Goal: Task Accomplishment & Management: Use online tool/utility

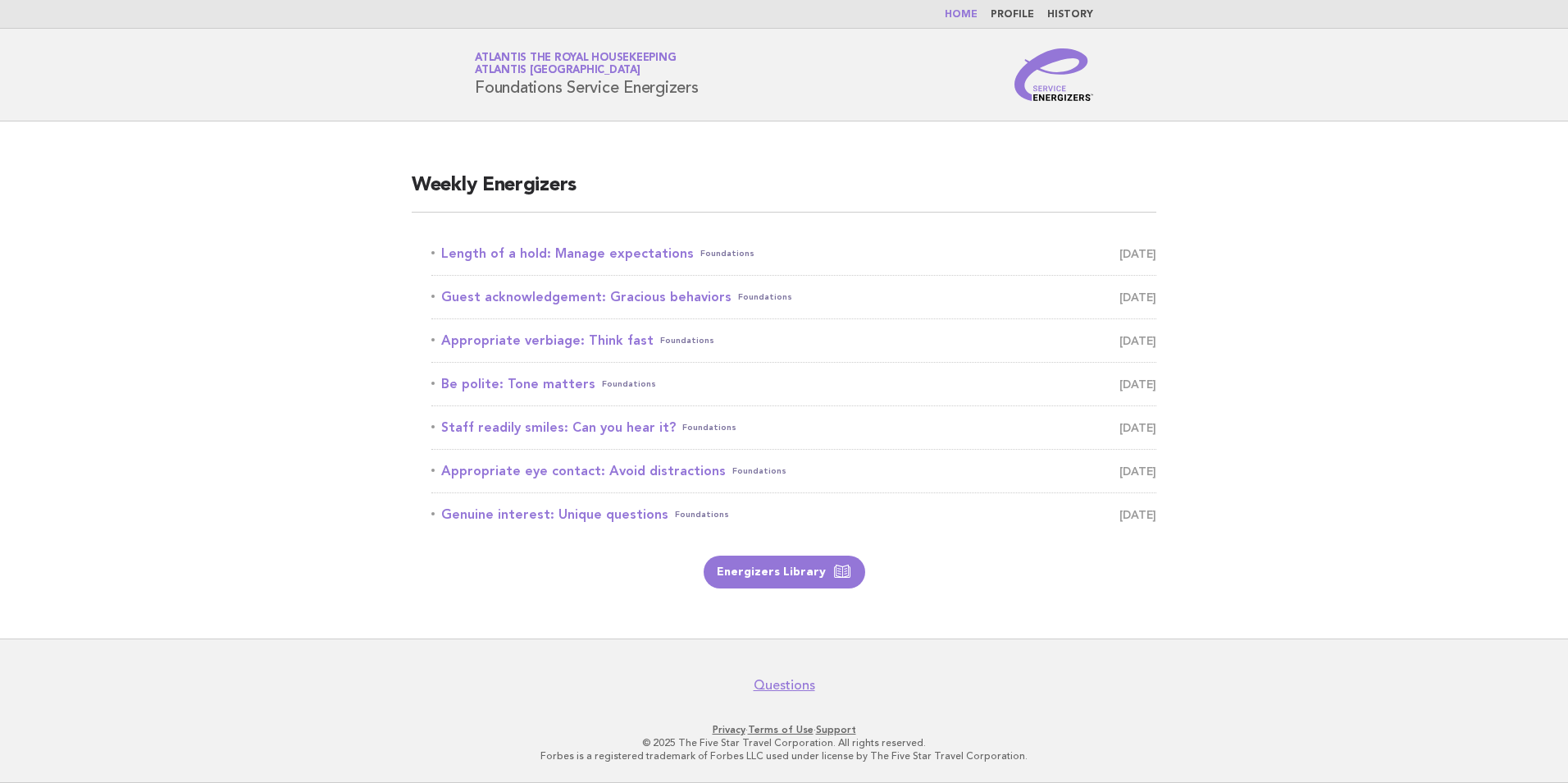
click at [967, 5] on nav "Home Profile History" at bounding box center [784, 14] width 1568 height 28
click at [968, 16] on link "Home" at bounding box center [960, 14] width 33 height 9
click at [603, 260] on link "Appropriate verbiage: Think fast Foundations [DATE]" at bounding box center [794, 253] width 725 height 23
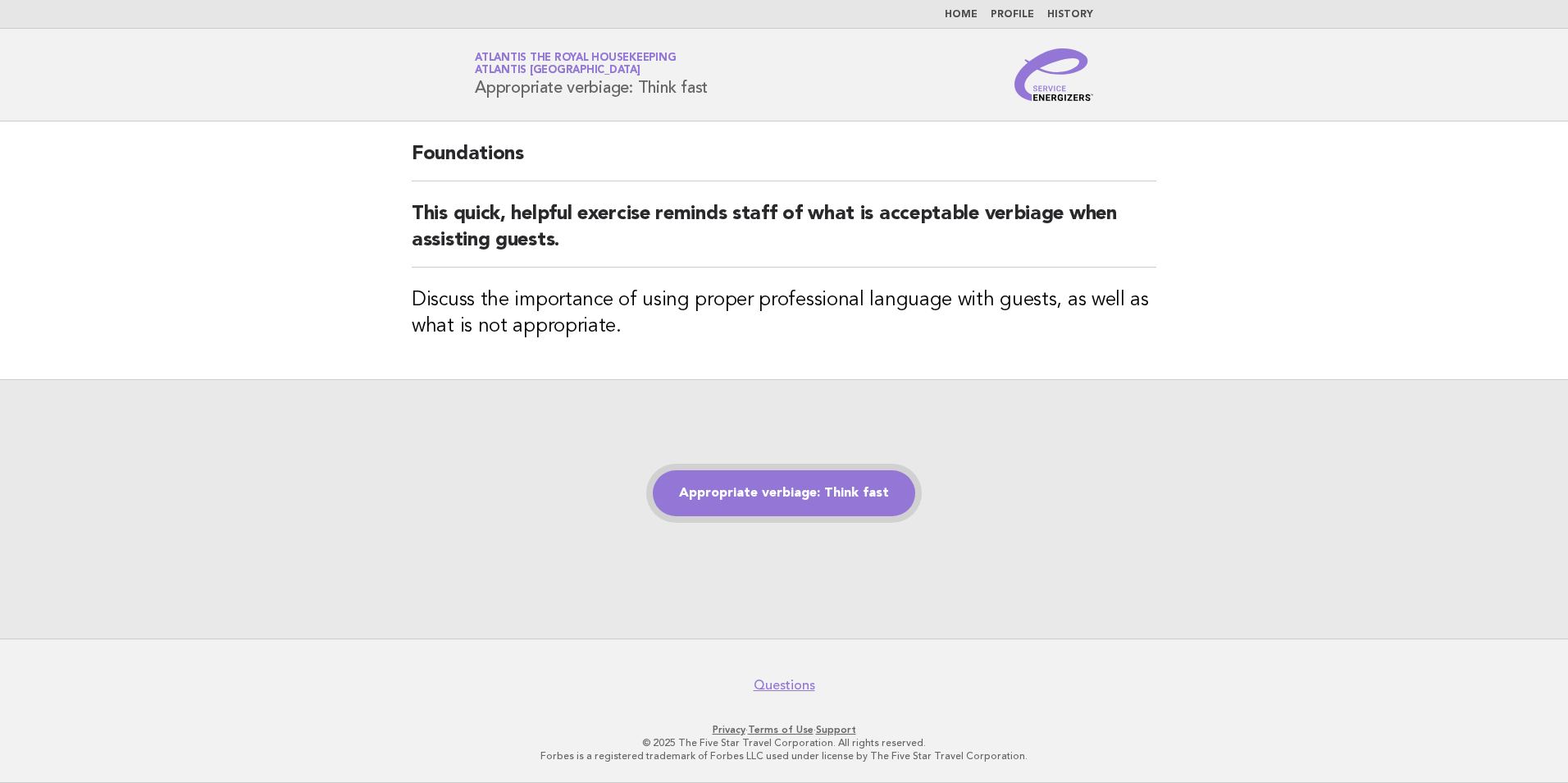
click at [741, 496] on link "Appropriate verbiage: Think fast" at bounding box center [784, 493] width 262 height 46
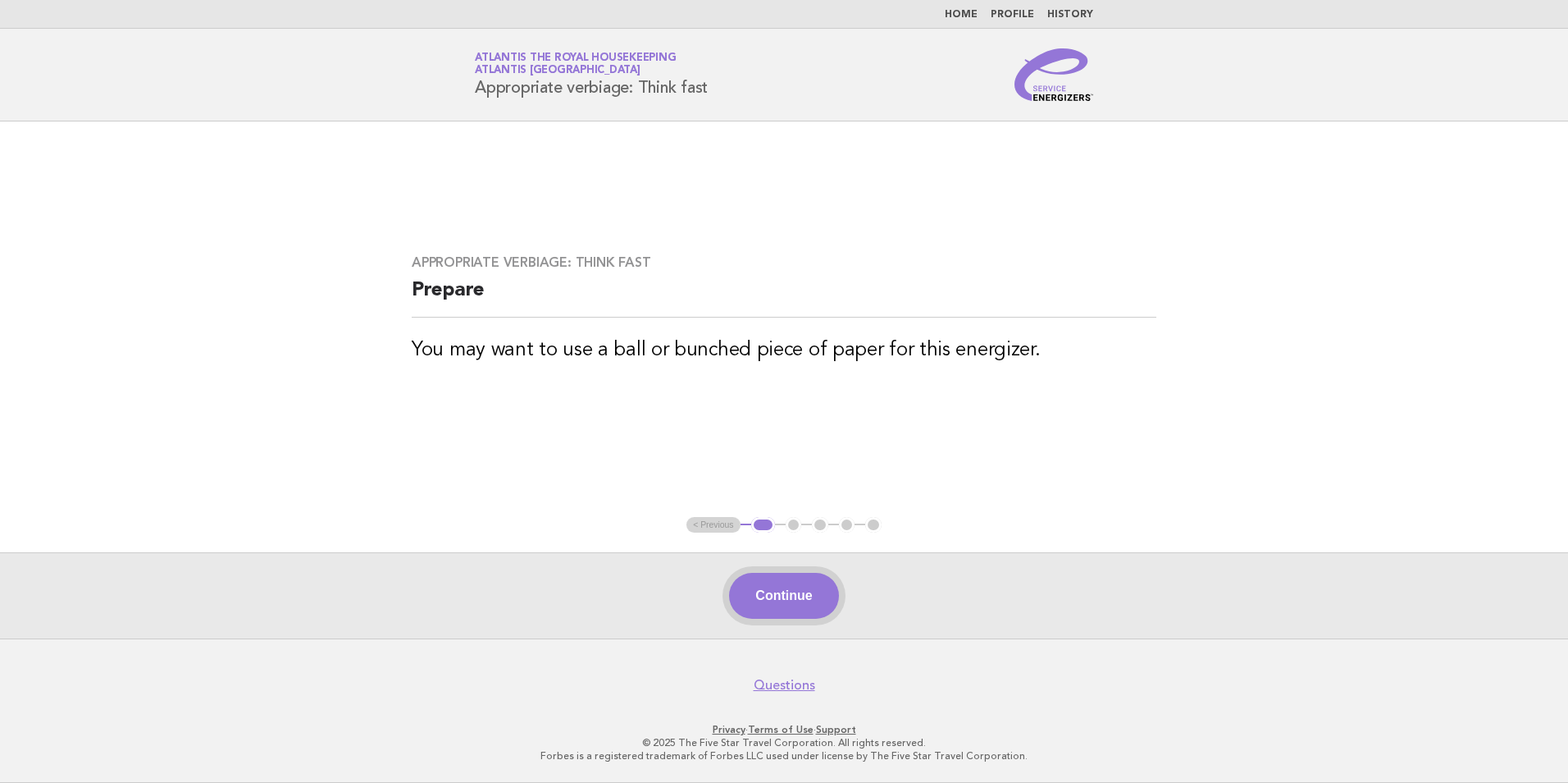
click at [768, 596] on button "Continue" at bounding box center [784, 595] width 110 height 46
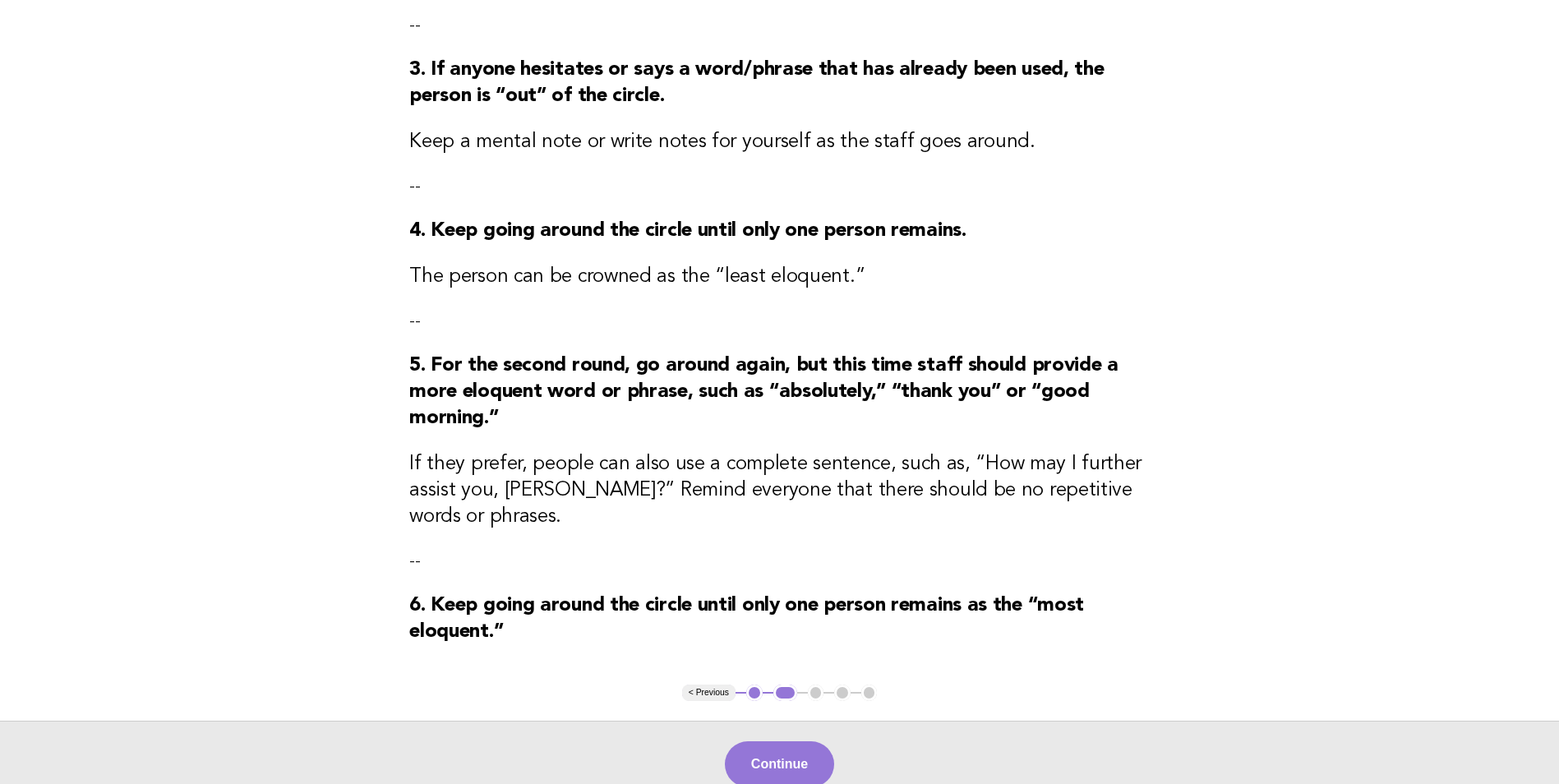
scroll to position [575, 0]
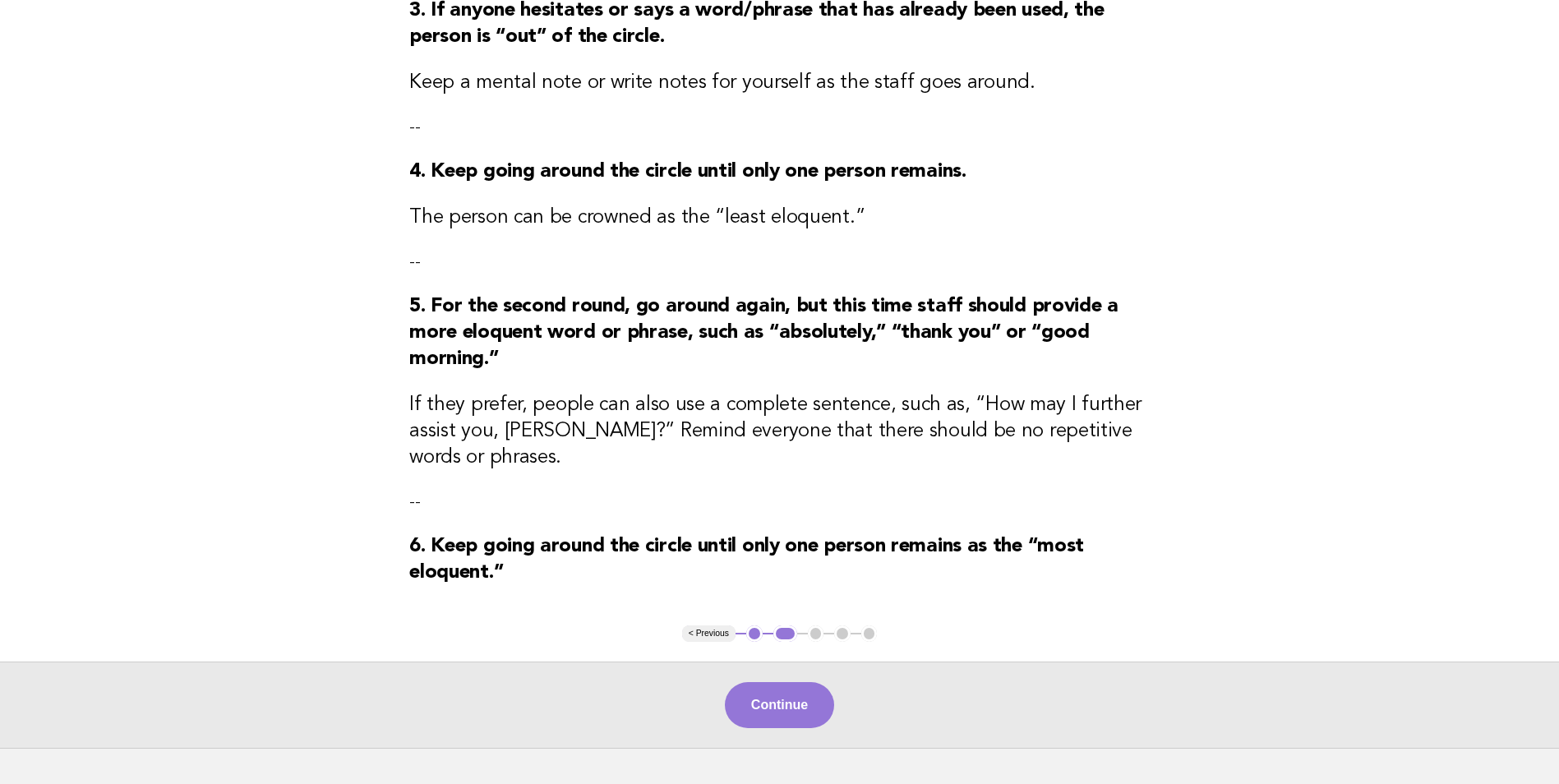
click at [794, 687] on button "Continue" at bounding box center [780, 705] width 110 height 46
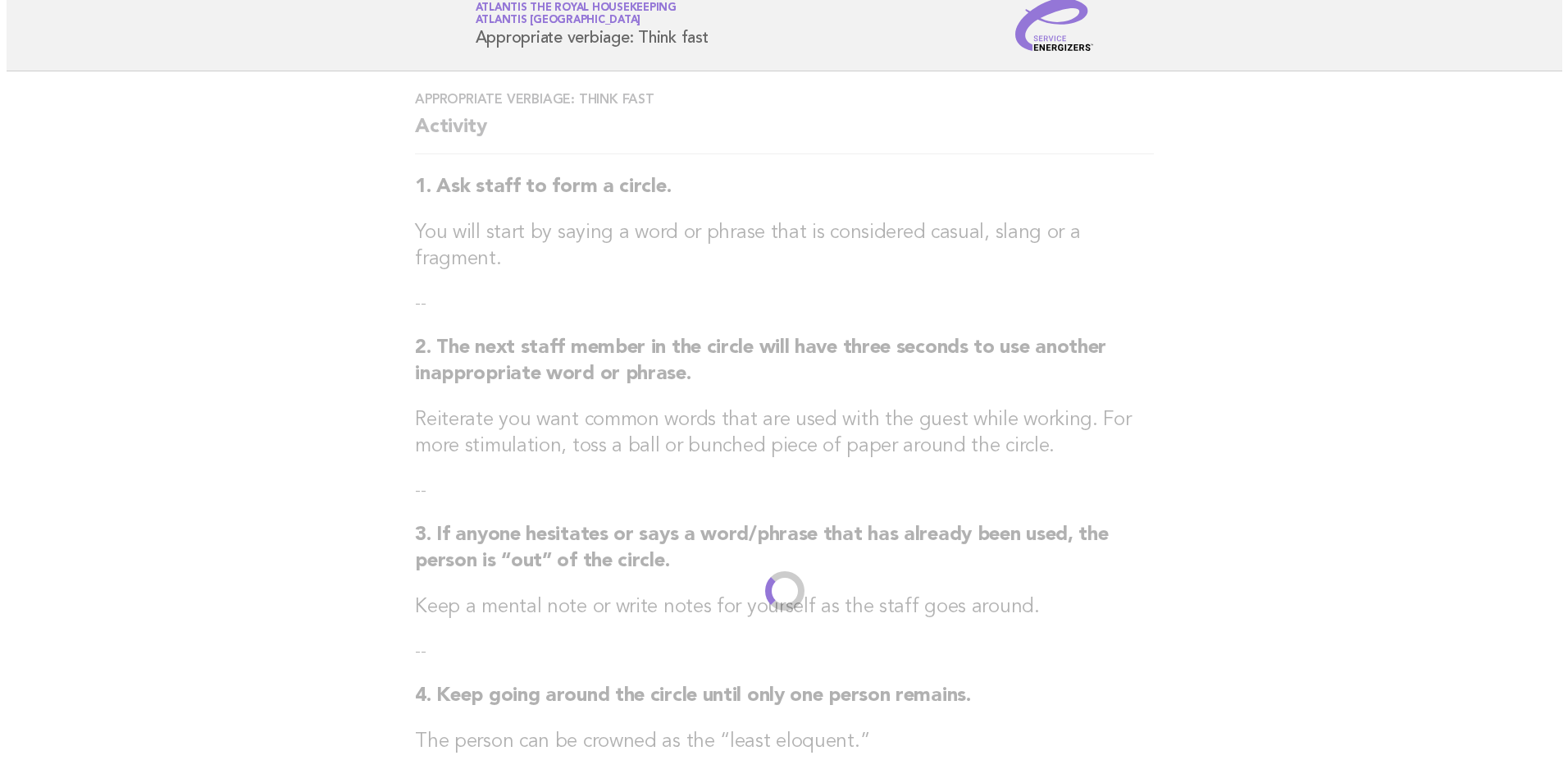
scroll to position [0, 0]
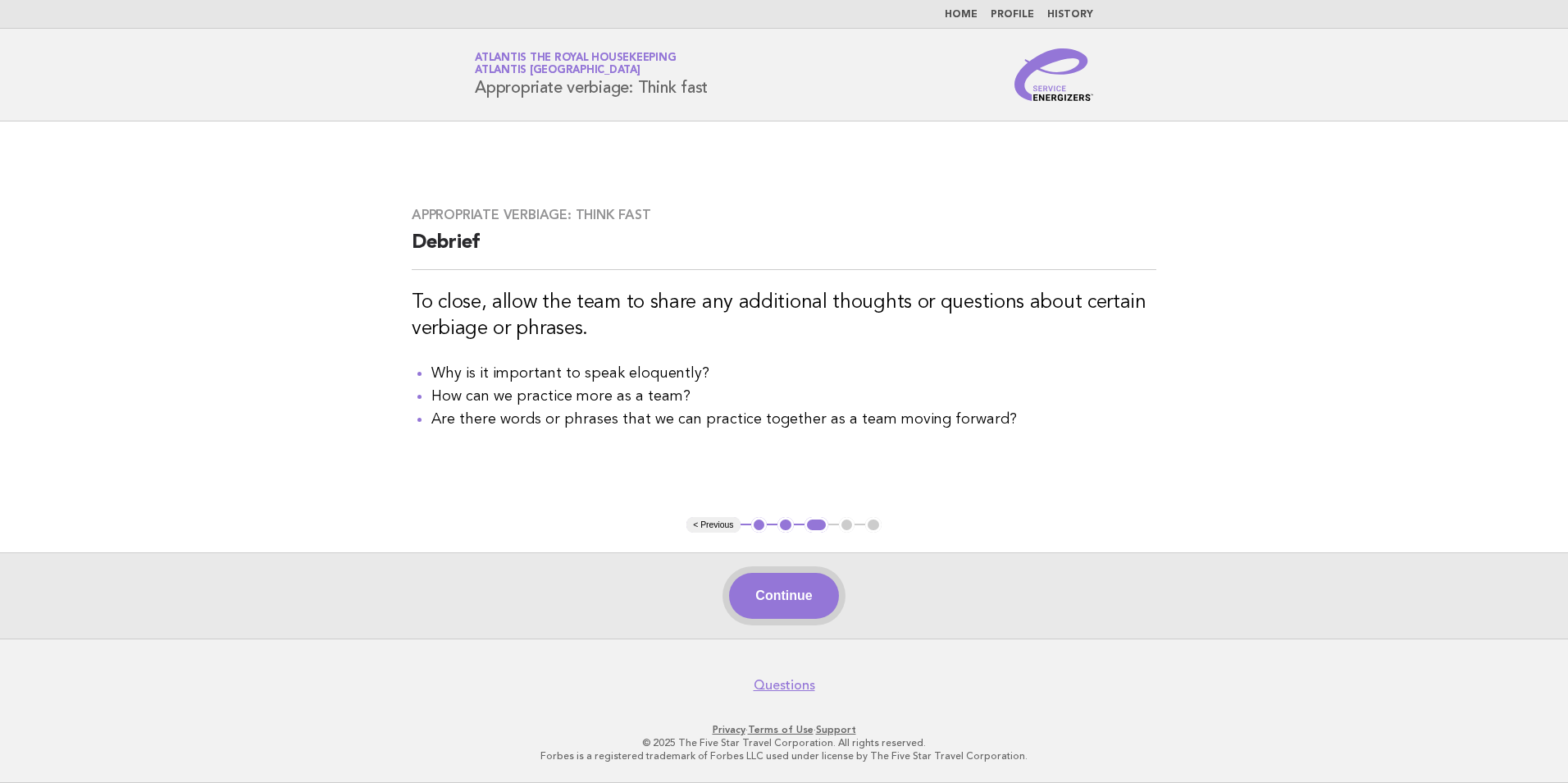
click at [781, 592] on button "Continue" at bounding box center [784, 595] width 110 height 46
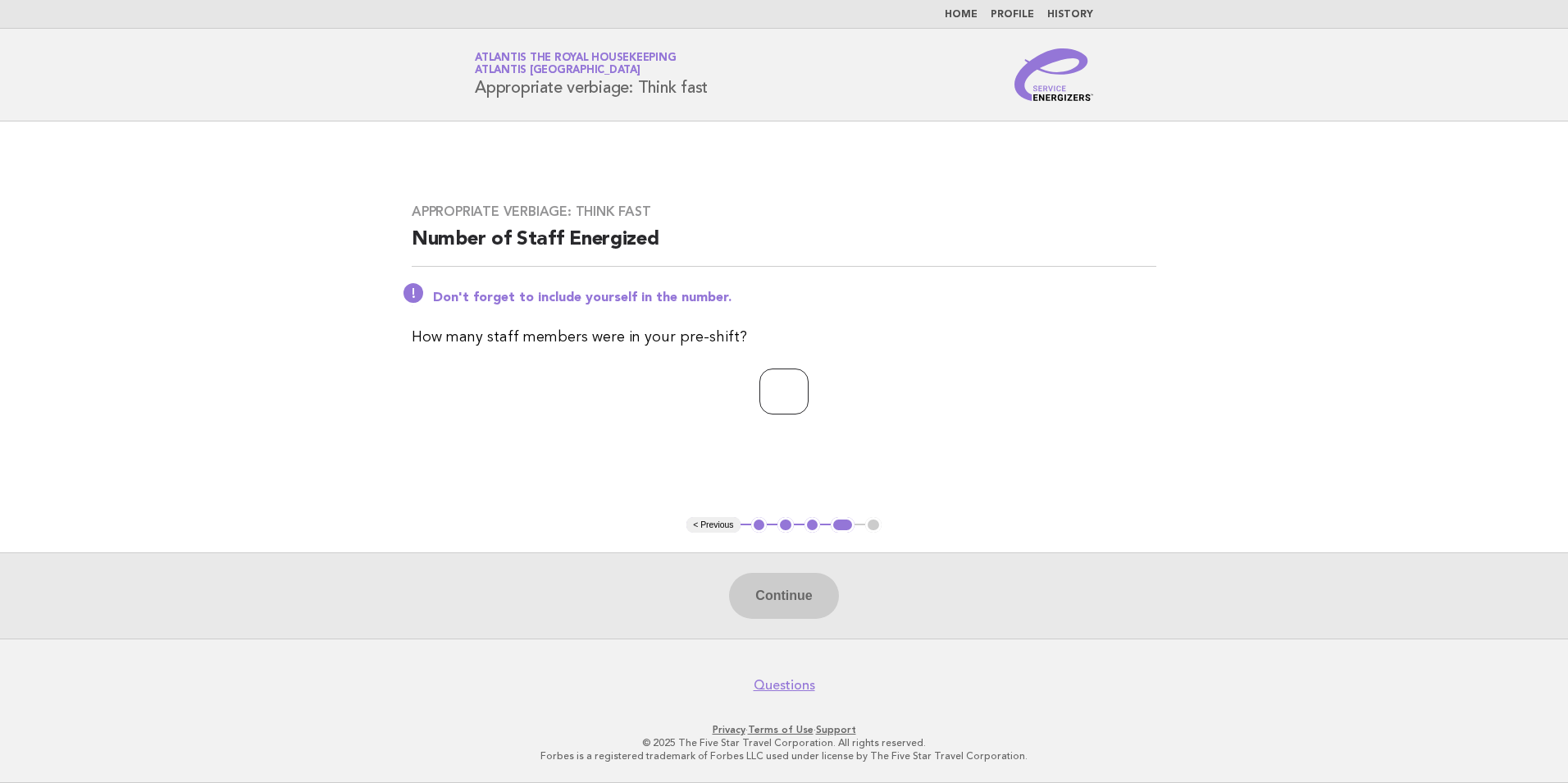
click at [783, 414] on input "number" at bounding box center [784, 391] width 49 height 46
type input "**"
click at [800, 602] on button "Continue" at bounding box center [784, 595] width 110 height 46
